Goal: Information Seeking & Learning: Learn about a topic

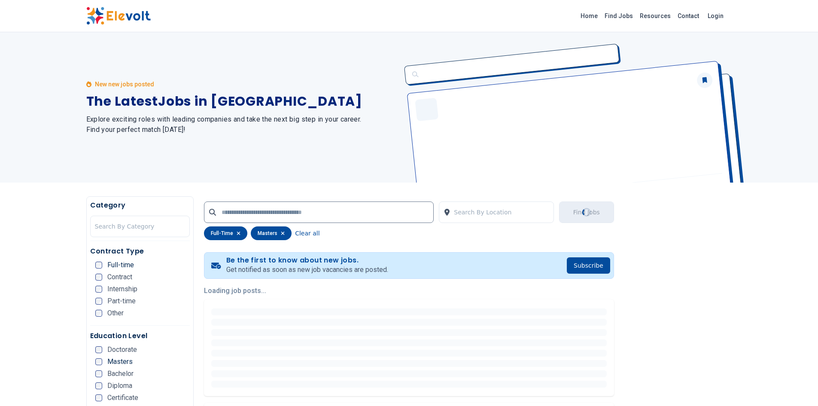
click at [98, 377] on ul "Doctorate Masters Bachelor Diploma Certificate KCSE KCPE Other" at bounding box center [142, 394] width 95 height 96
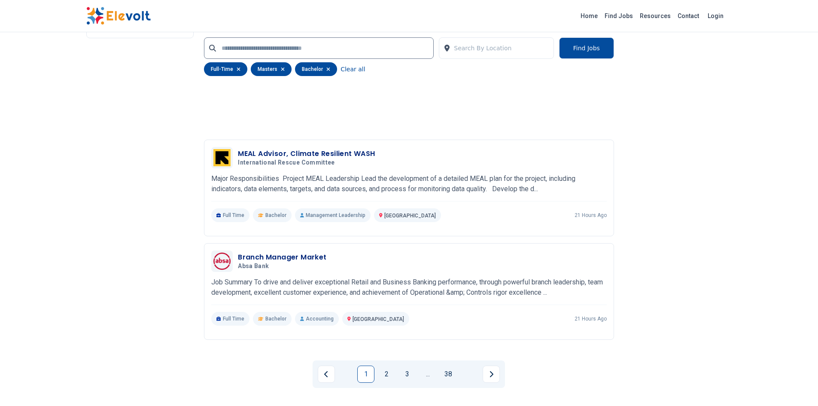
scroll to position [1811, 0]
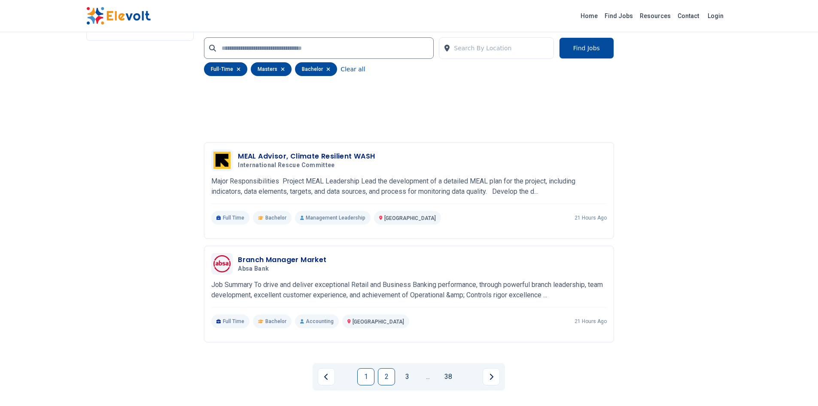
click at [387, 373] on link "2" at bounding box center [386, 376] width 17 height 17
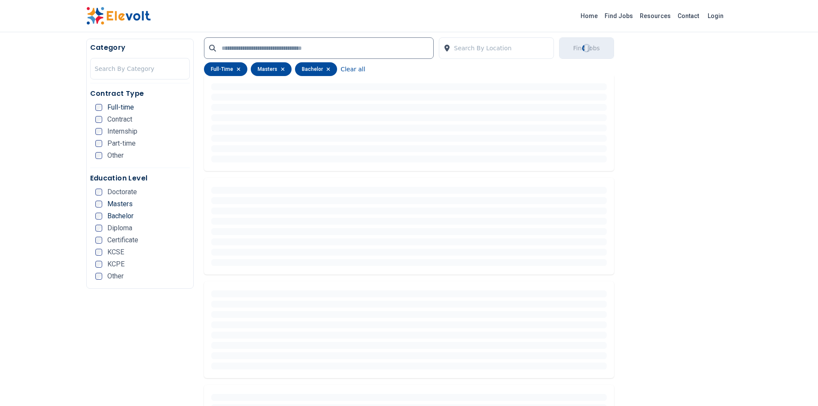
scroll to position [28, 0]
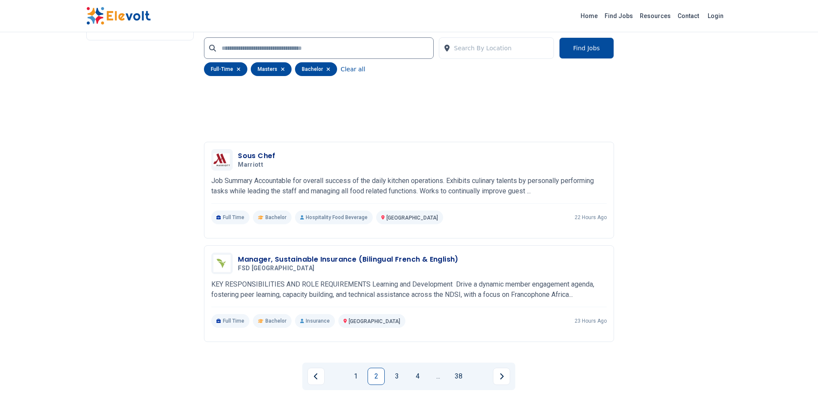
scroll to position [1923, 0]
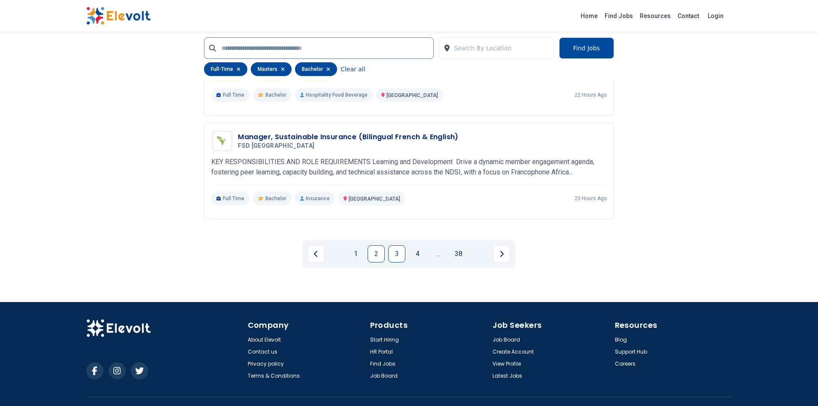
click at [401, 245] on link "3" at bounding box center [396, 253] width 17 height 17
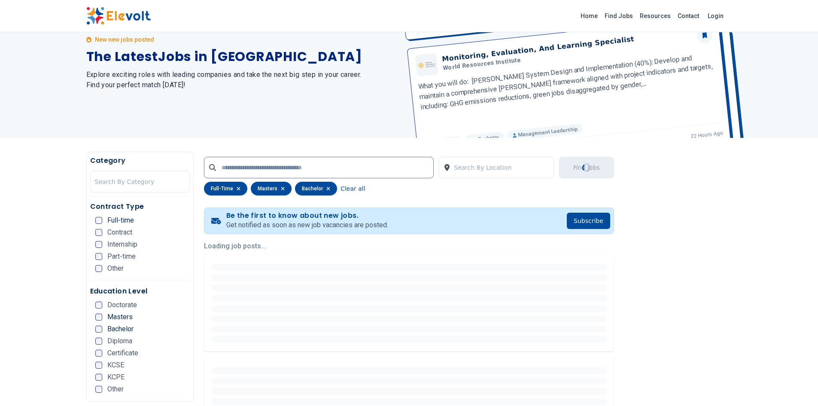
scroll to position [0, 0]
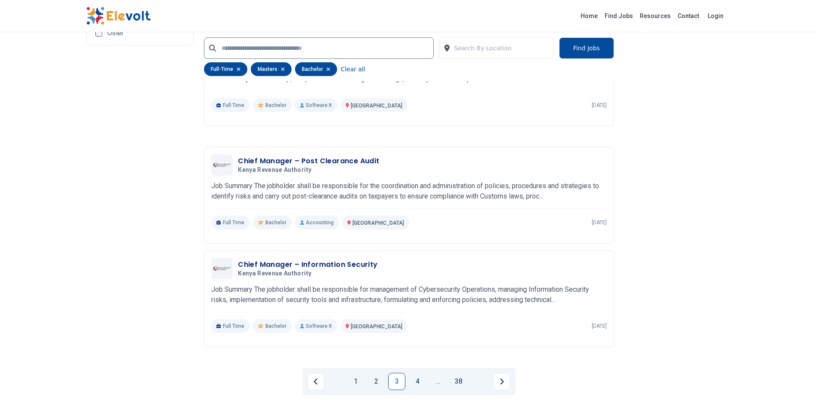
scroll to position [1572, 0]
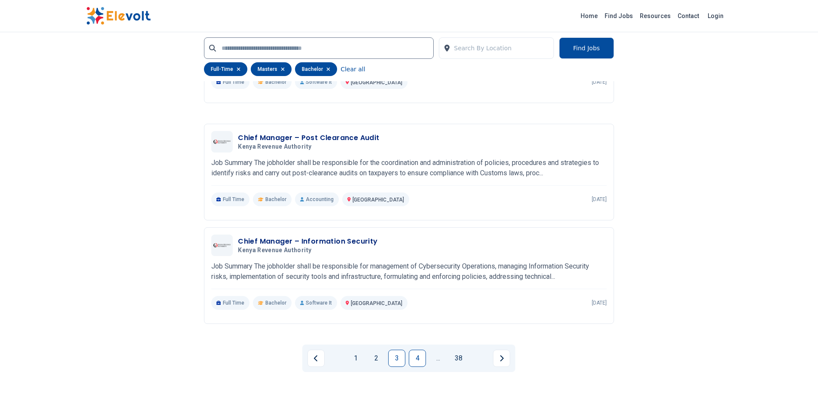
click at [420, 355] on link "4" at bounding box center [417, 357] width 17 height 17
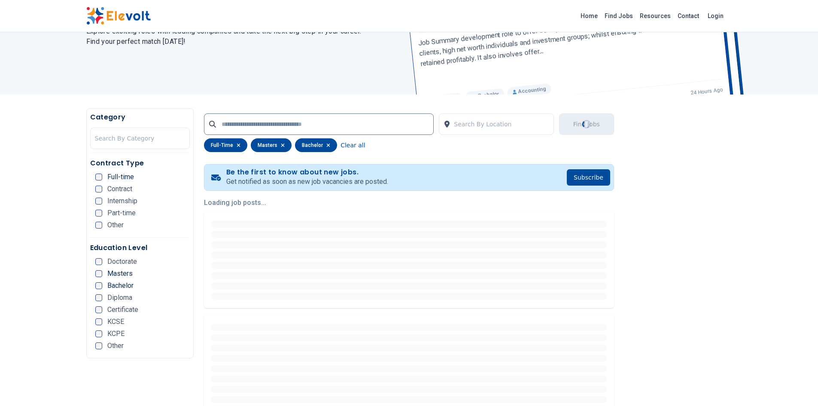
scroll to position [0, 0]
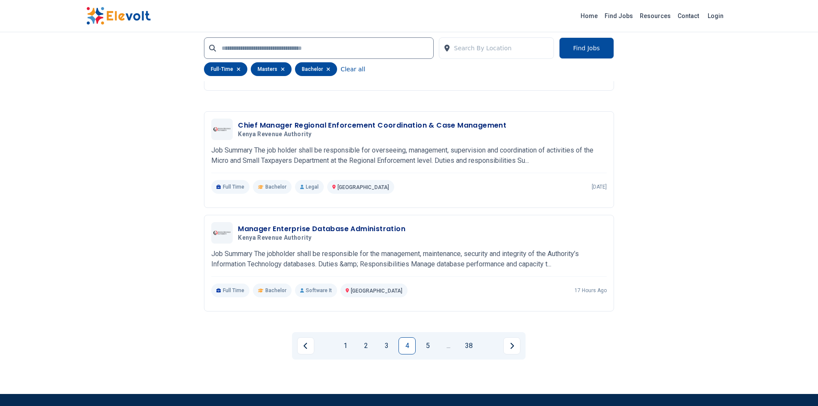
scroll to position [1587, 0]
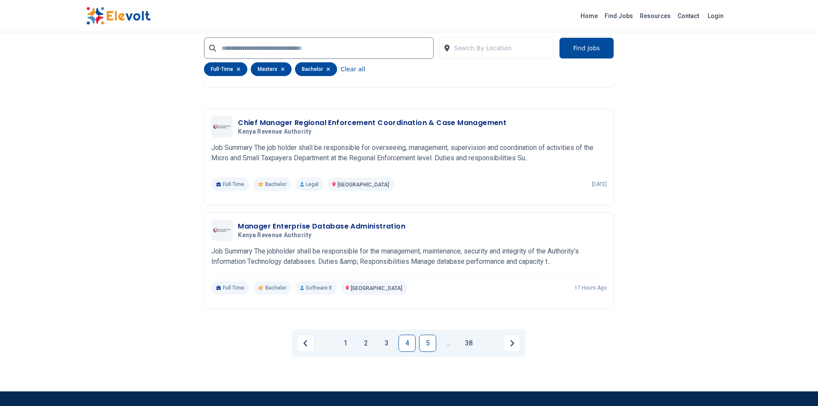
click at [427, 342] on link "5" at bounding box center [427, 342] width 17 height 17
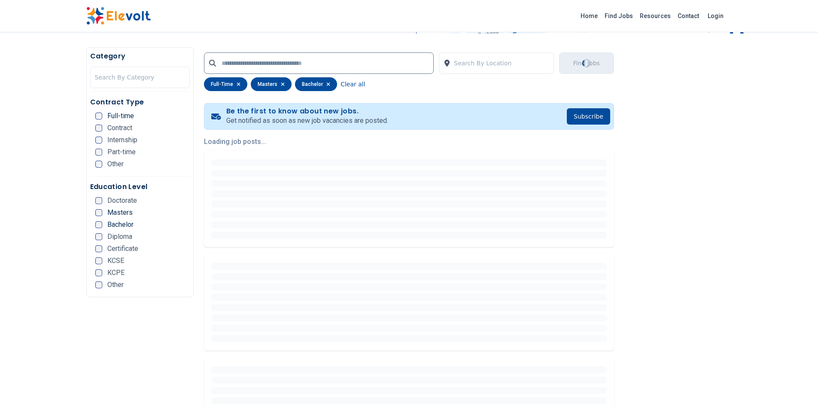
scroll to position [7, 0]
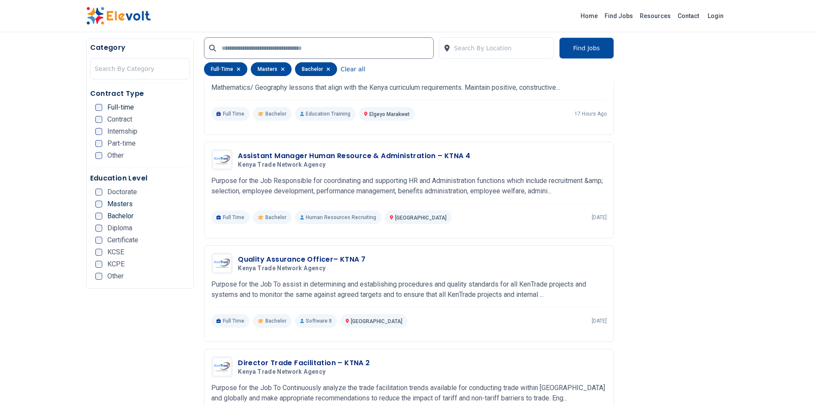
scroll to position [376, 0]
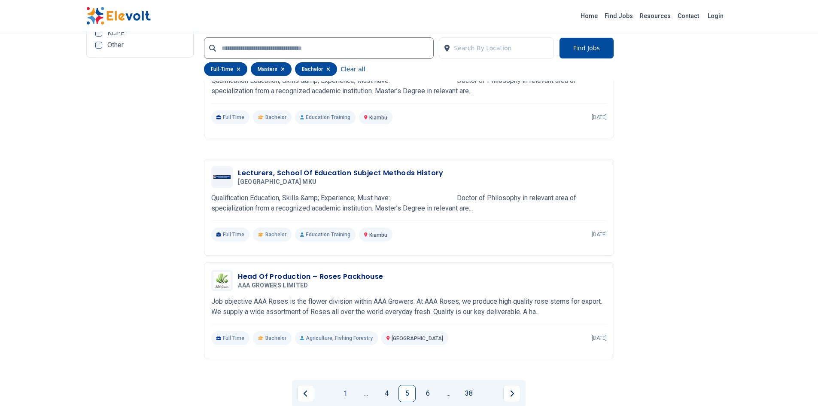
scroll to position [1778, 0]
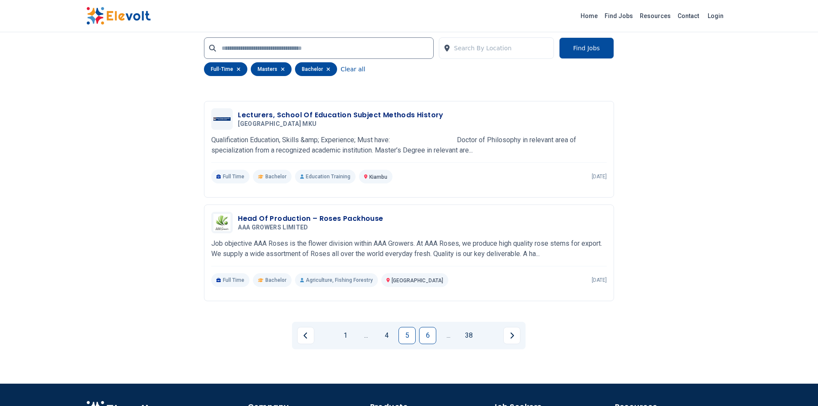
click at [427, 333] on link "6" at bounding box center [427, 335] width 17 height 17
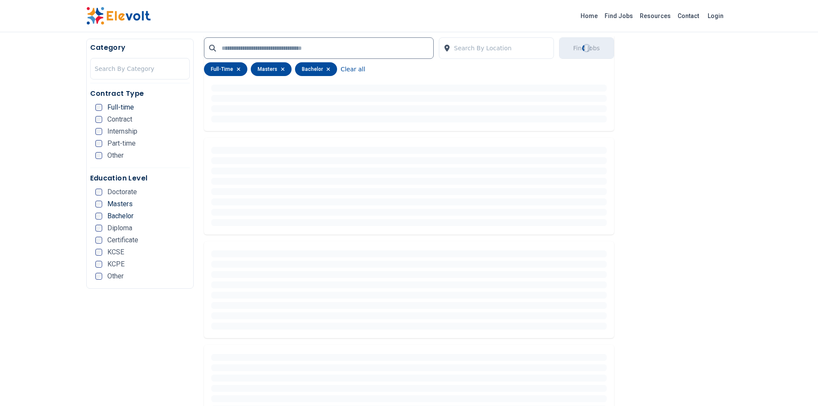
scroll to position [0, 0]
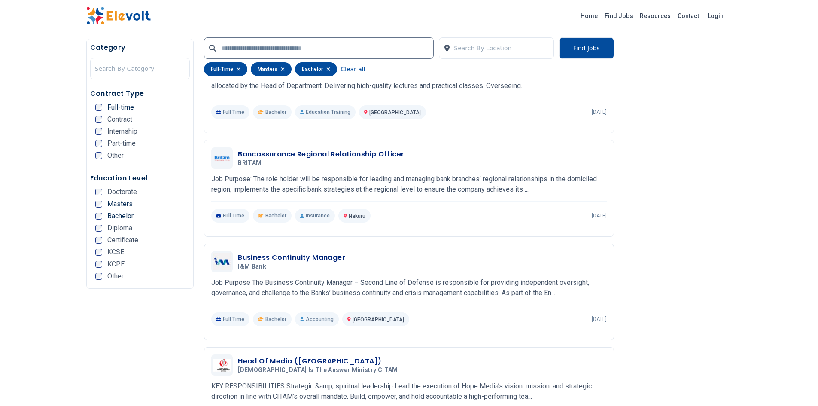
scroll to position [382, 0]
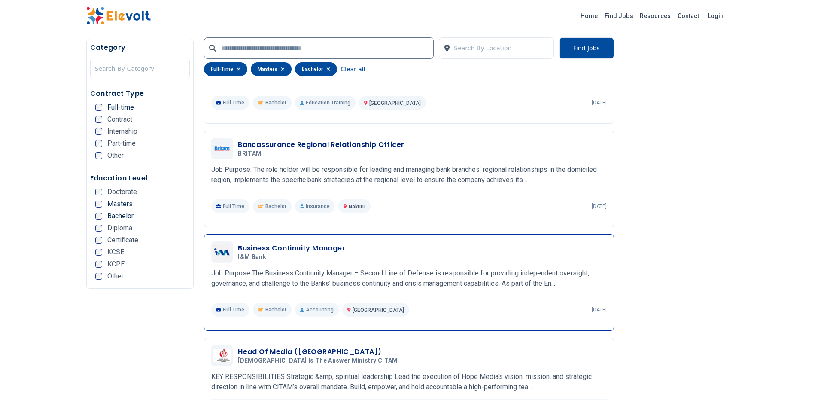
click at [323, 249] on h3 "Business Continuity Manager" at bounding box center [291, 248] width 107 height 10
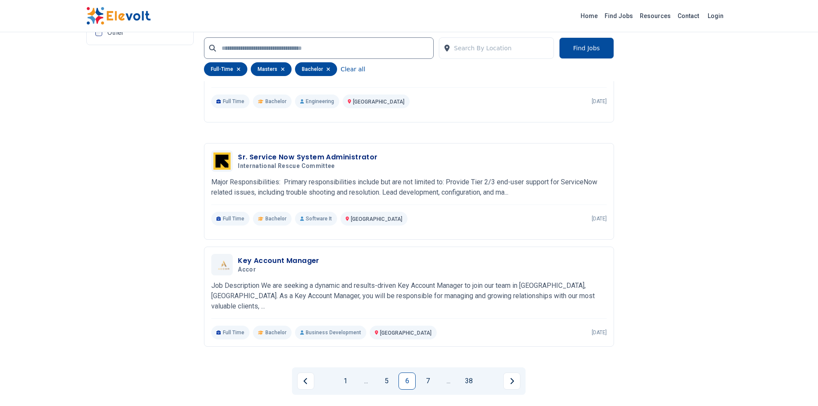
scroll to position [1630, 0]
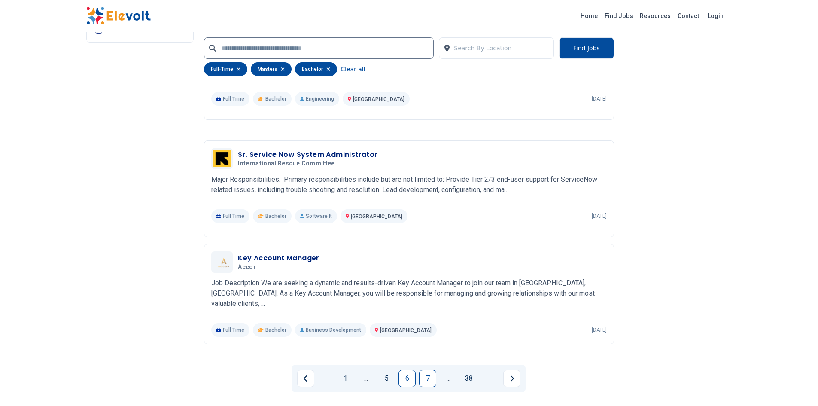
click at [427, 379] on link "7" at bounding box center [427, 378] width 17 height 17
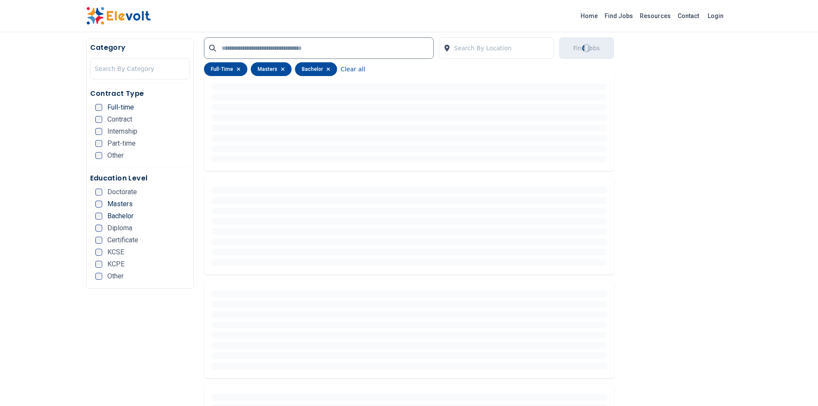
scroll to position [28, 0]
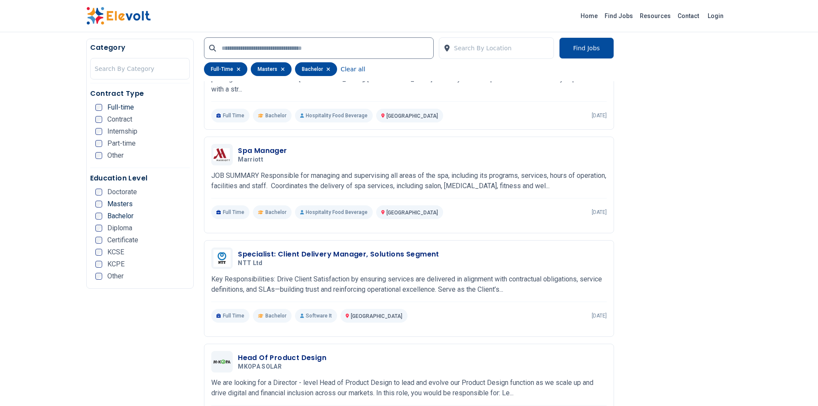
scroll to position [288, 0]
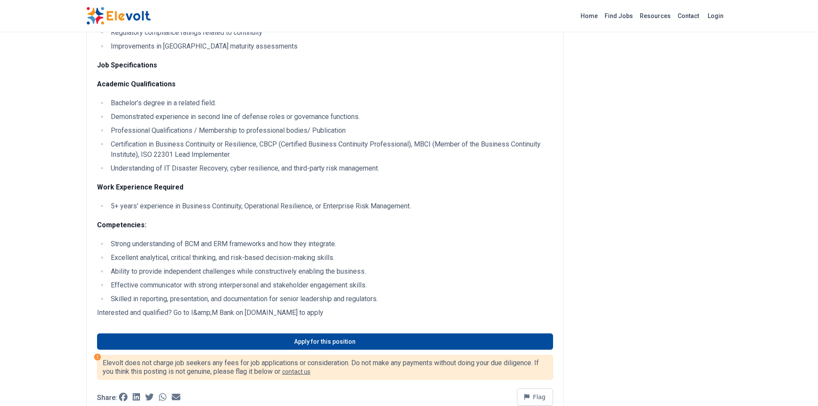
scroll to position [795, 0]
